Goal: Navigation & Orientation: Find specific page/section

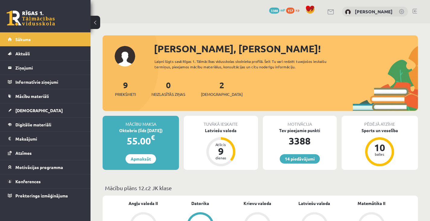
scroll to position [97, 0]
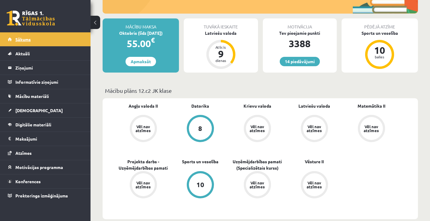
click at [55, 43] on link "Sākums" at bounding box center [45, 39] width 75 height 14
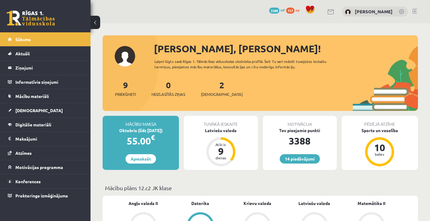
click at [306, 85] on div "9 Priekšmeti 0 Neizlasītās ziņas 2 Ieskaites" at bounding box center [261, 95] width 316 height 32
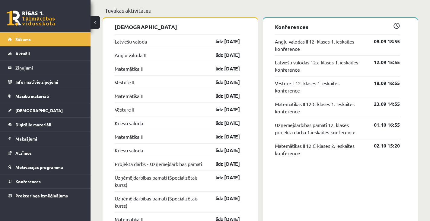
scroll to position [484, 0]
click at [42, 36] on link "Sākums" at bounding box center [45, 39] width 75 height 14
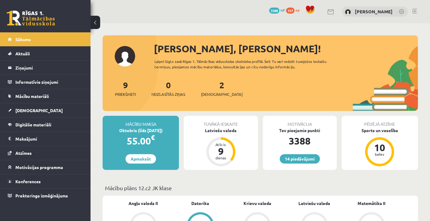
click at [271, 84] on div "9 Priekšmeti 0 Neizlasītās ziņas 2 Ieskaites" at bounding box center [261, 95] width 316 height 32
